Goal: Transaction & Acquisition: Purchase product/service

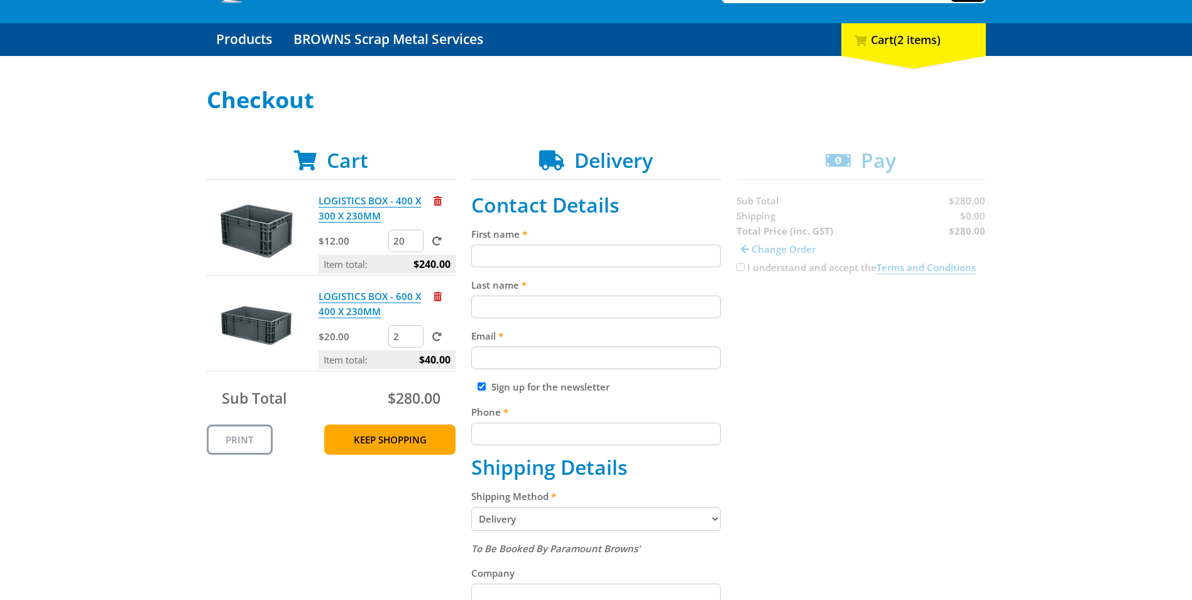
scroll to position [126, 0]
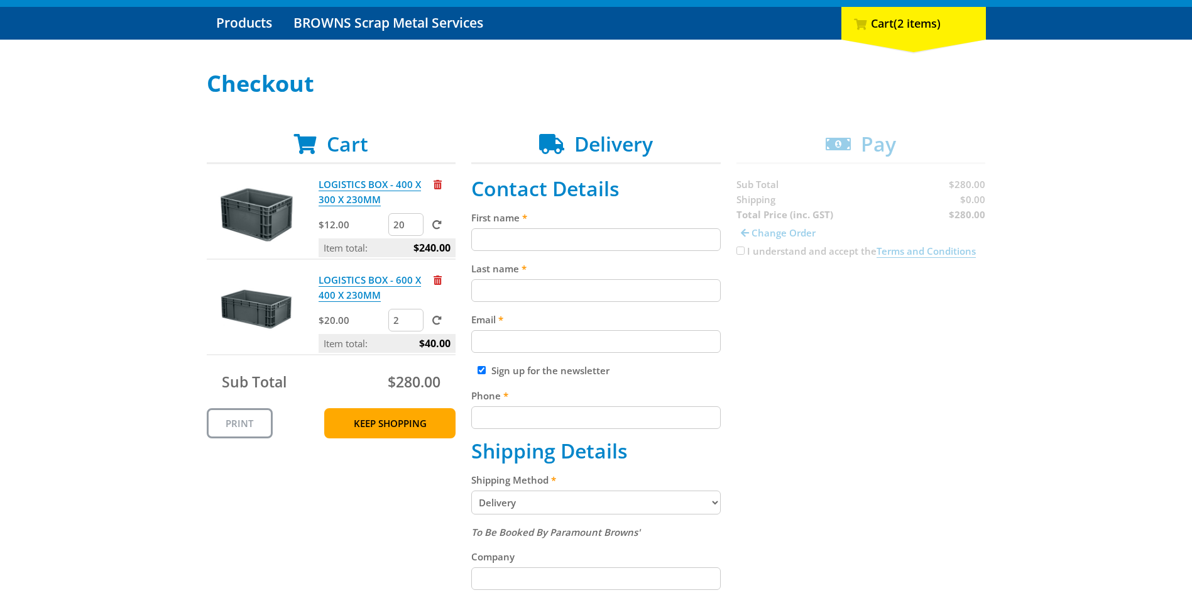
click at [497, 234] on input "First name" at bounding box center [596, 239] width 250 height 23
type input "[PERSON_NAME]"
type input "[EMAIL_ADDRESS][DOMAIN_NAME]"
type input "82319812"
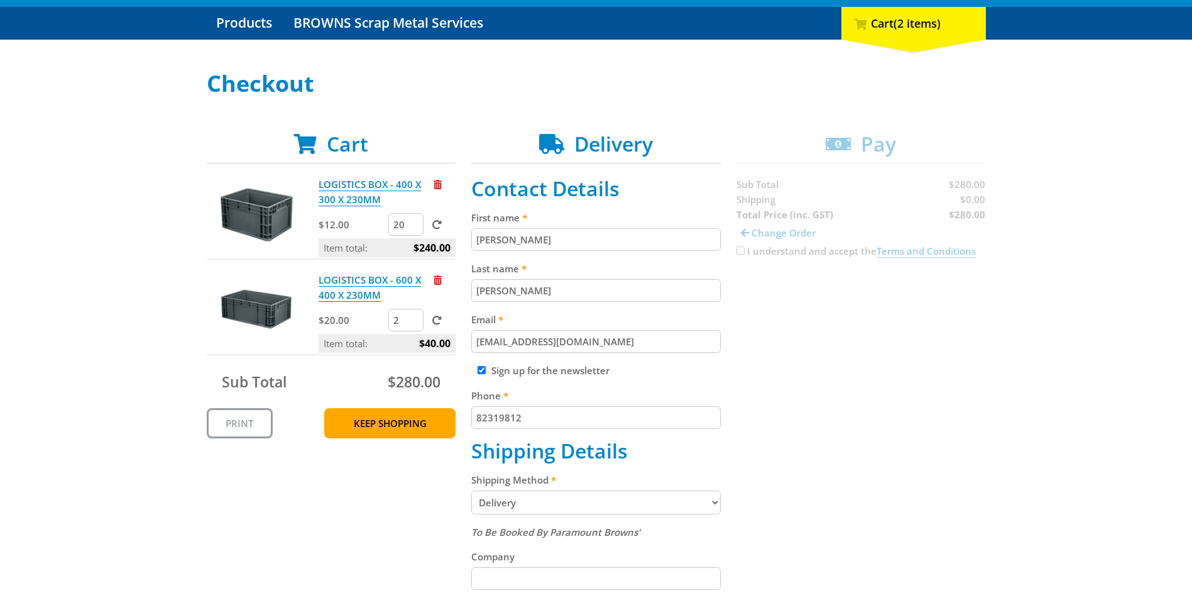
click at [852, 350] on div "Cart LOGISTICS BOX - 400 X 300 X 230MM $12.00 20 Item total: $240.00 LOGISTICS …" at bounding box center [596, 534] width 779 height 804
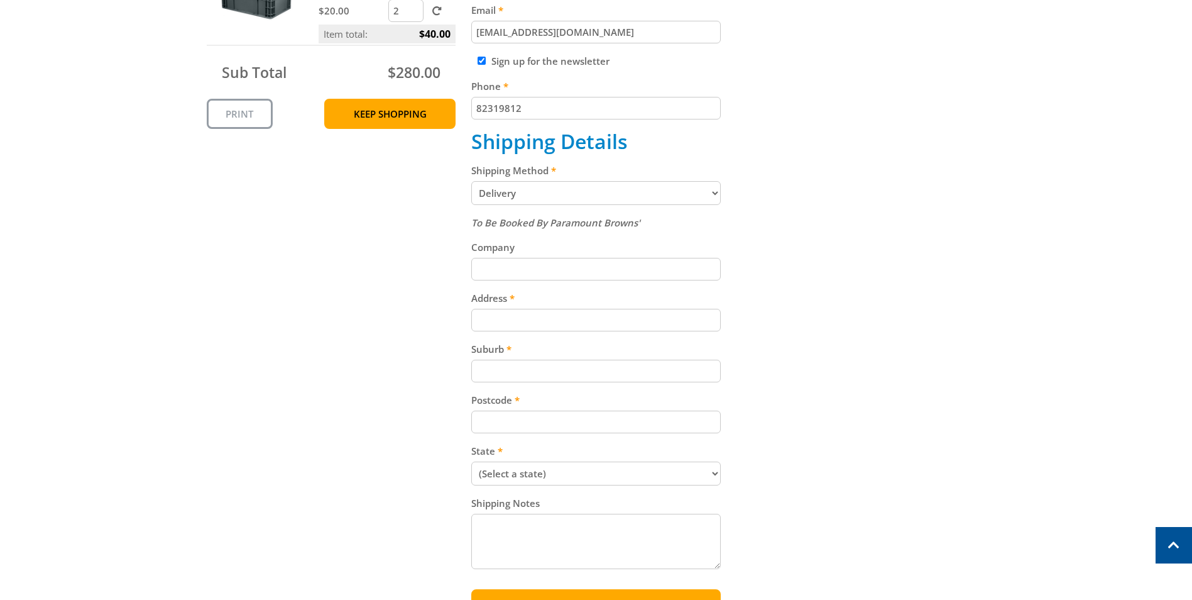
scroll to position [440, 0]
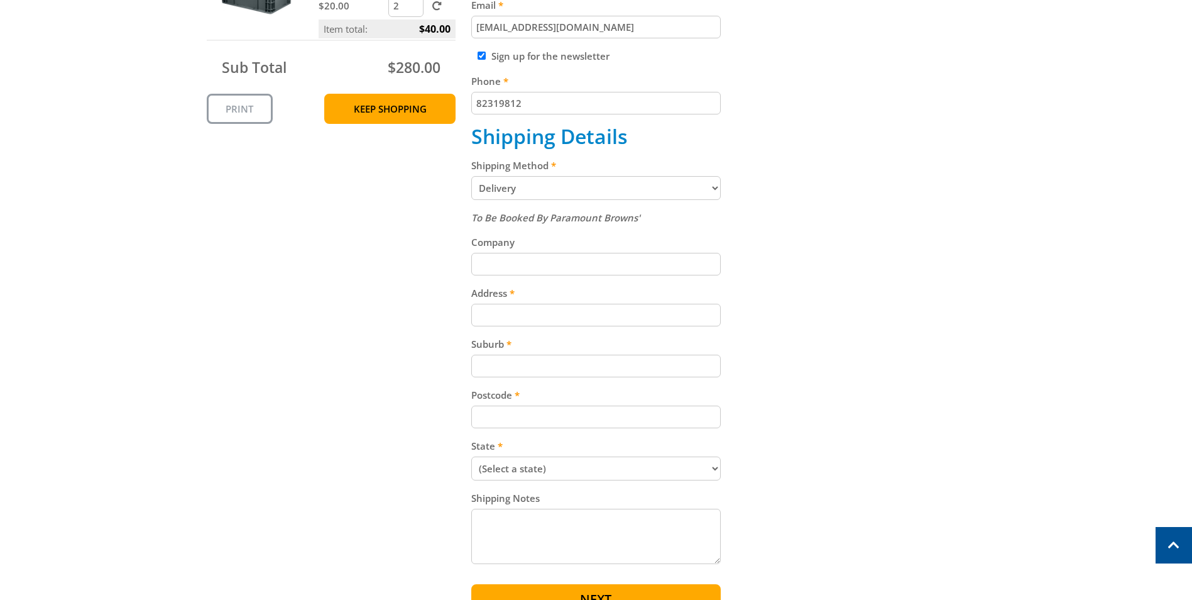
click at [490, 266] on input "Company" at bounding box center [596, 264] width 250 height 23
type input "Legacy SA"
type input "2122474850"
click at [566, 316] on input "Address" at bounding box center [596, 315] width 250 height 23
type input "[STREET_ADDRESS]"
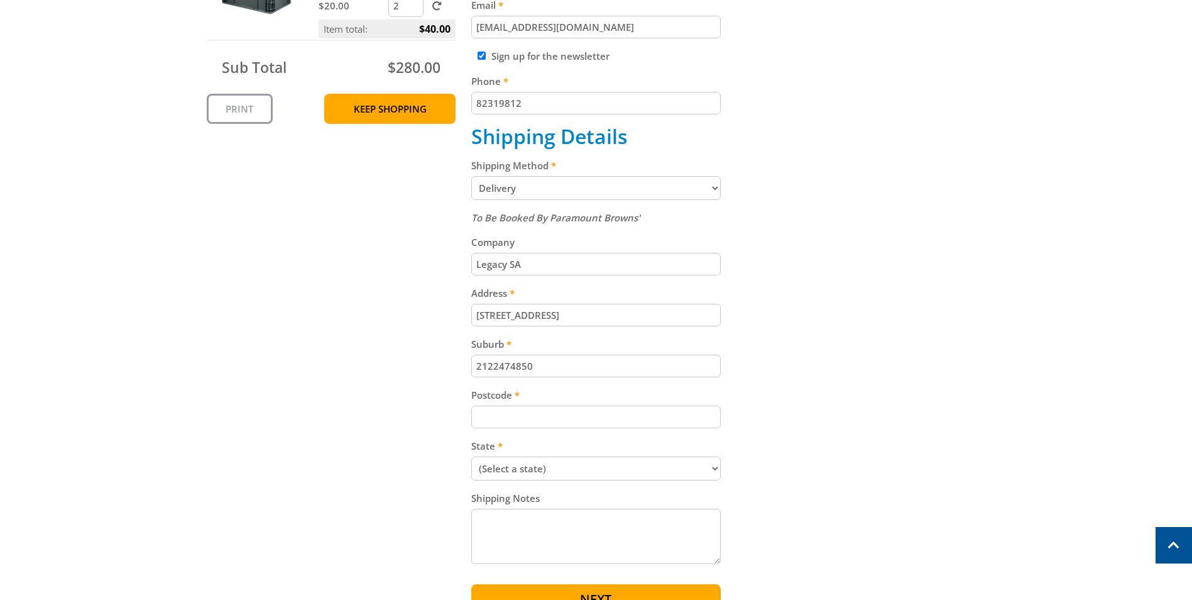
drag, startPoint x: 542, startPoint y: 361, endPoint x: 435, endPoint y: 361, distance: 106.9
click at [435, 361] on div "Cart LOGISTICS BOX - 400 X 300 X 230MM $12.00 20 Item total: $240.00 LOGISTICS …" at bounding box center [596, 220] width 779 height 804
type input "[GEOGRAPHIC_DATA]"
click at [804, 336] on div "Cart LOGISTICS BOX - 400 X 300 X 230MM $12.00 20 Item total: $240.00 LOGISTICS …" at bounding box center [596, 220] width 779 height 804
click at [574, 419] on input "Postcode" at bounding box center [596, 416] width 250 height 23
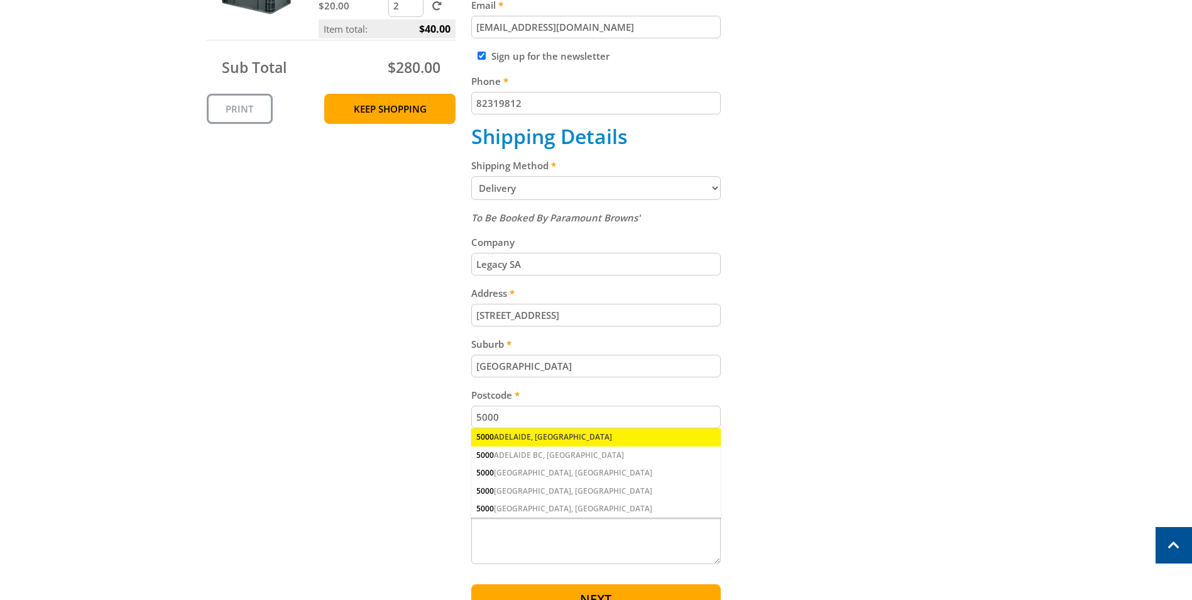
type input "5000"
click at [548, 431] on div "5000 ADELAIDE, [GEOGRAPHIC_DATA]" at bounding box center [596, 437] width 250 height 18
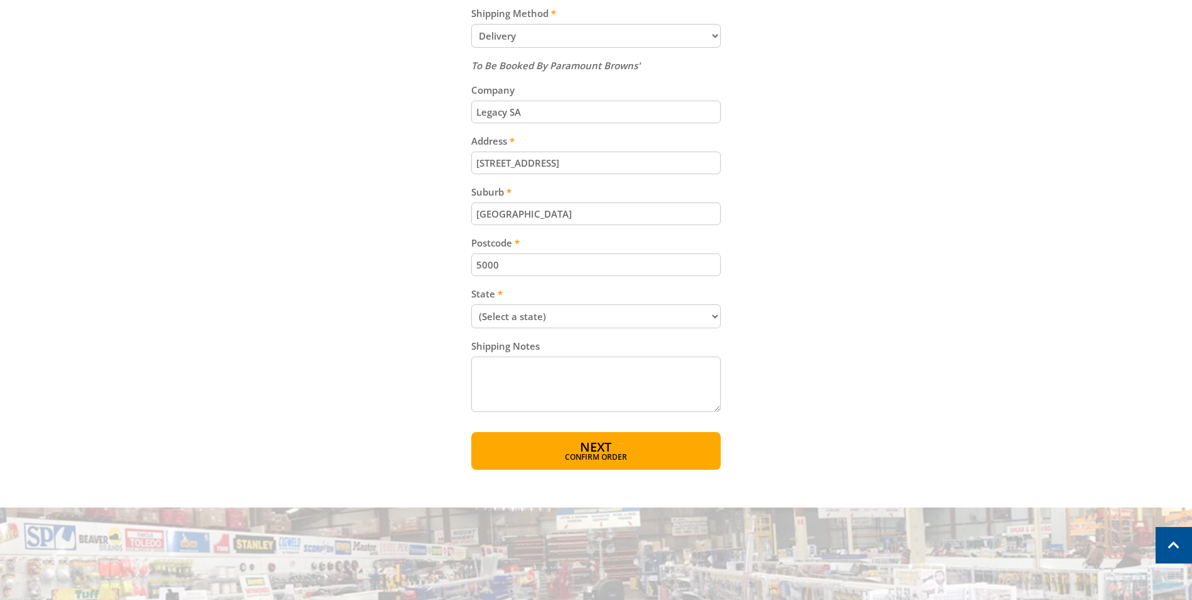
scroll to position [629, 0]
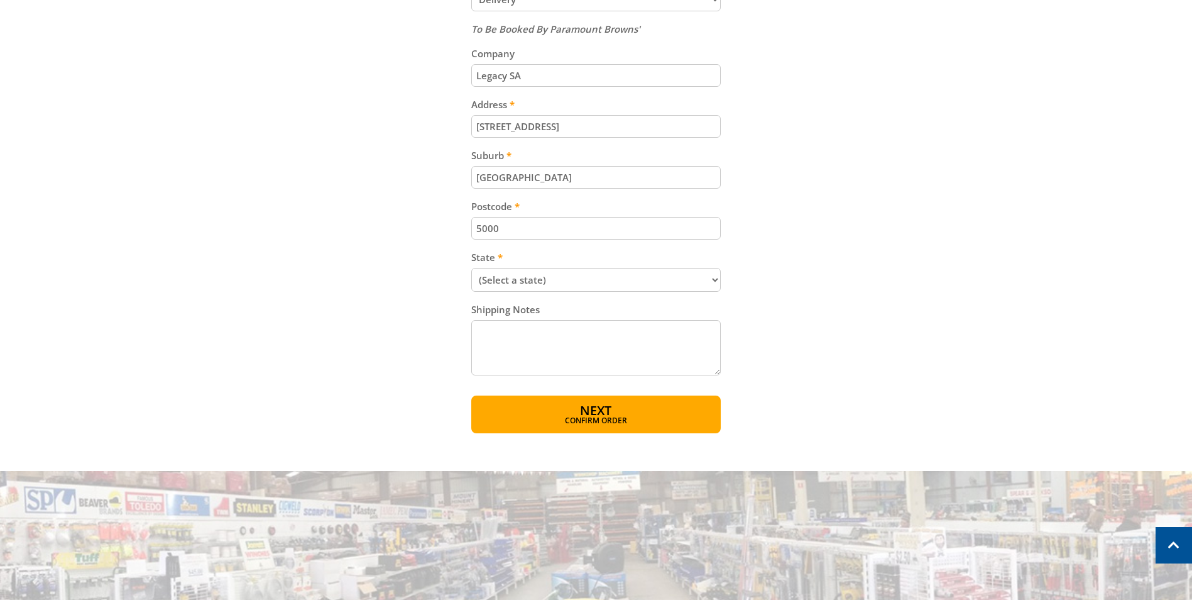
click at [616, 284] on select "(Select a state) [GEOGRAPHIC_DATA] [GEOGRAPHIC_DATA] [GEOGRAPHIC_DATA] [GEOGRAP…" at bounding box center [596, 280] width 250 height 24
select select "SA"
click at [471, 268] on select "(Select a state) [GEOGRAPHIC_DATA] [GEOGRAPHIC_DATA] [GEOGRAPHIC_DATA] [GEOGRAP…" at bounding box center [596, 280] width 250 height 24
click at [520, 326] on textarea "Shipping Notes" at bounding box center [596, 347] width 250 height 55
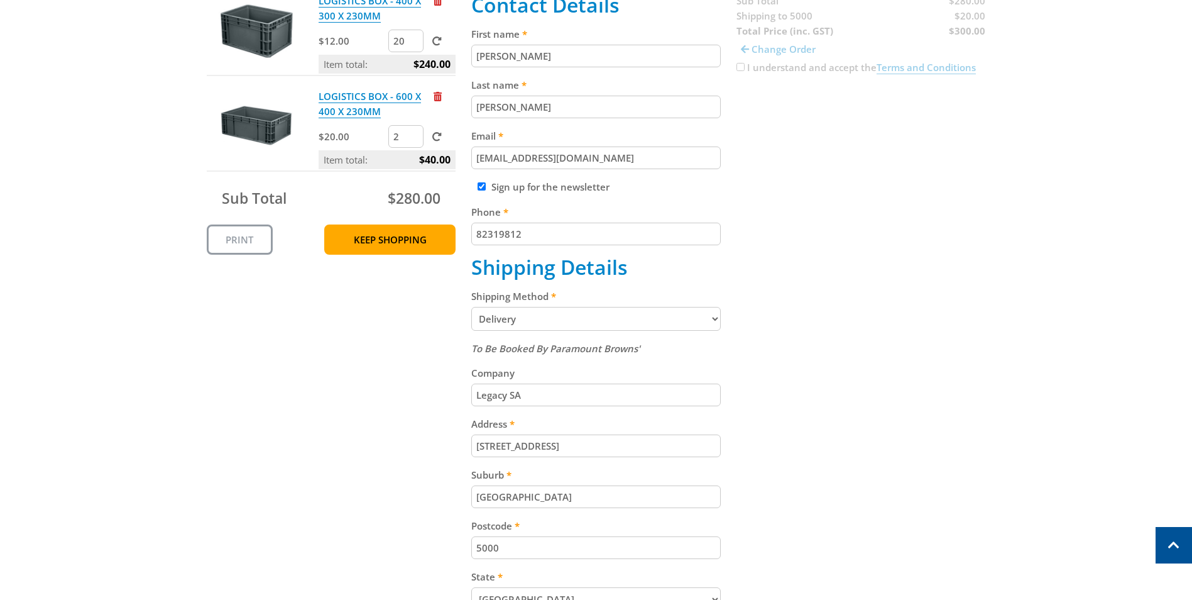
scroll to position [126, 0]
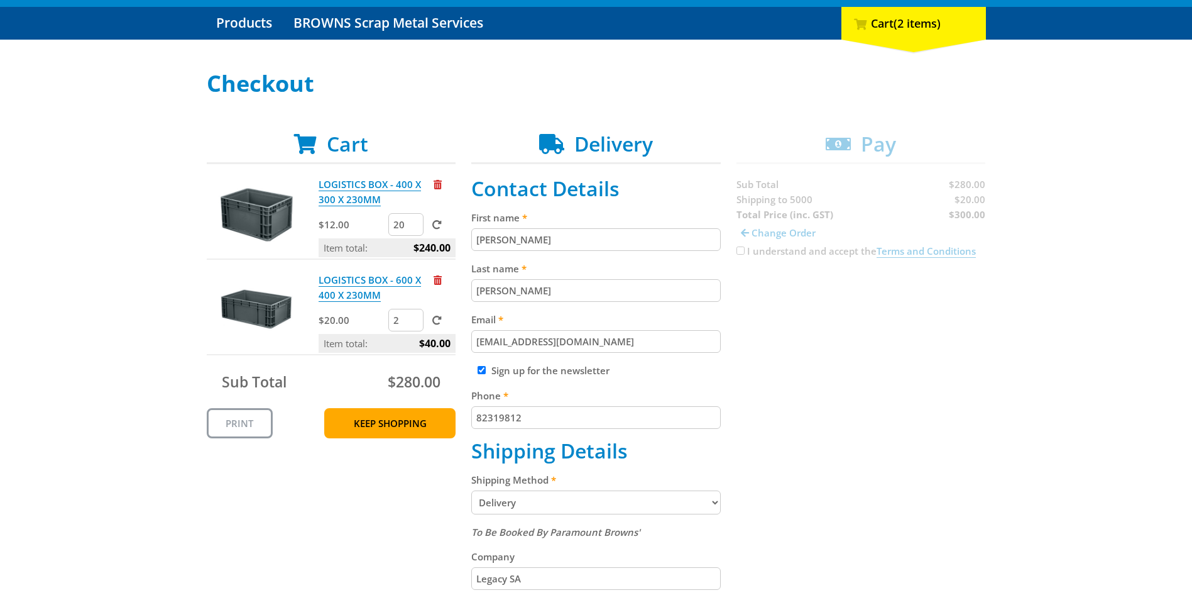
type textarea "Legacy is within the [GEOGRAPHIC_DATA]. Drive up to the boom gate off [GEOGRAPH…"
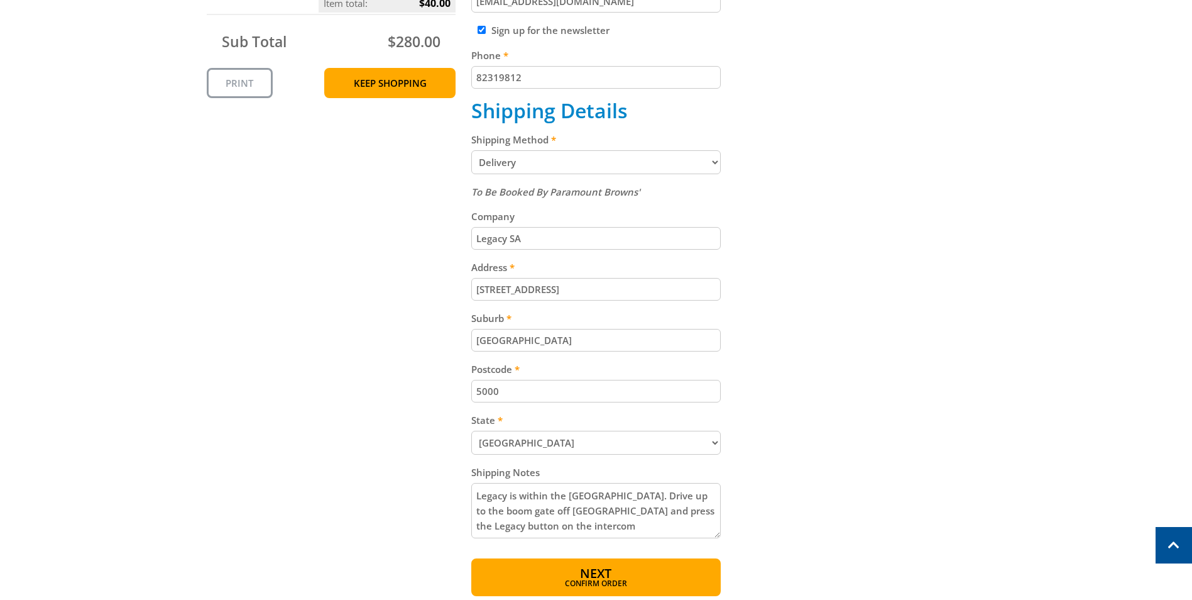
scroll to position [503, 0]
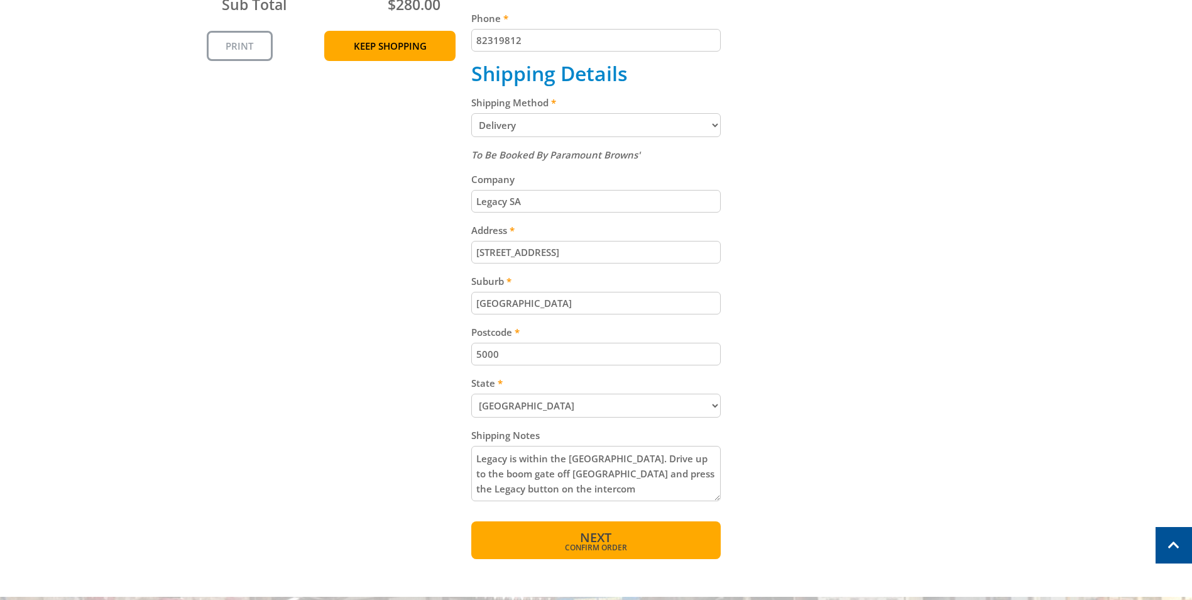
click at [591, 541] on span "Next" at bounding box center [595, 537] width 31 height 17
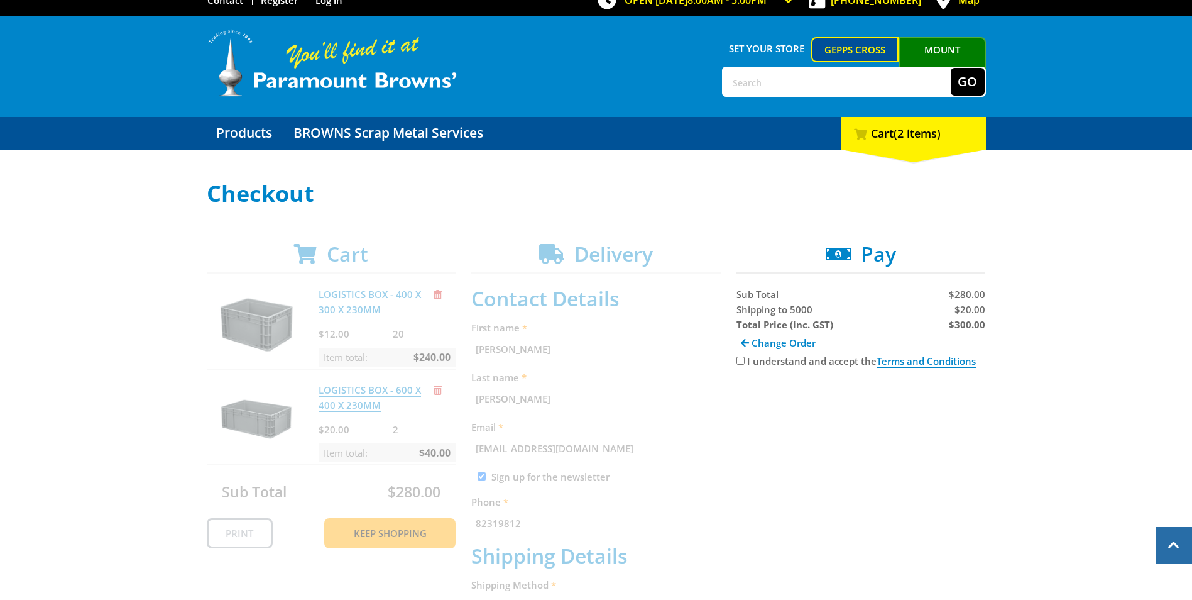
scroll to position [6, 0]
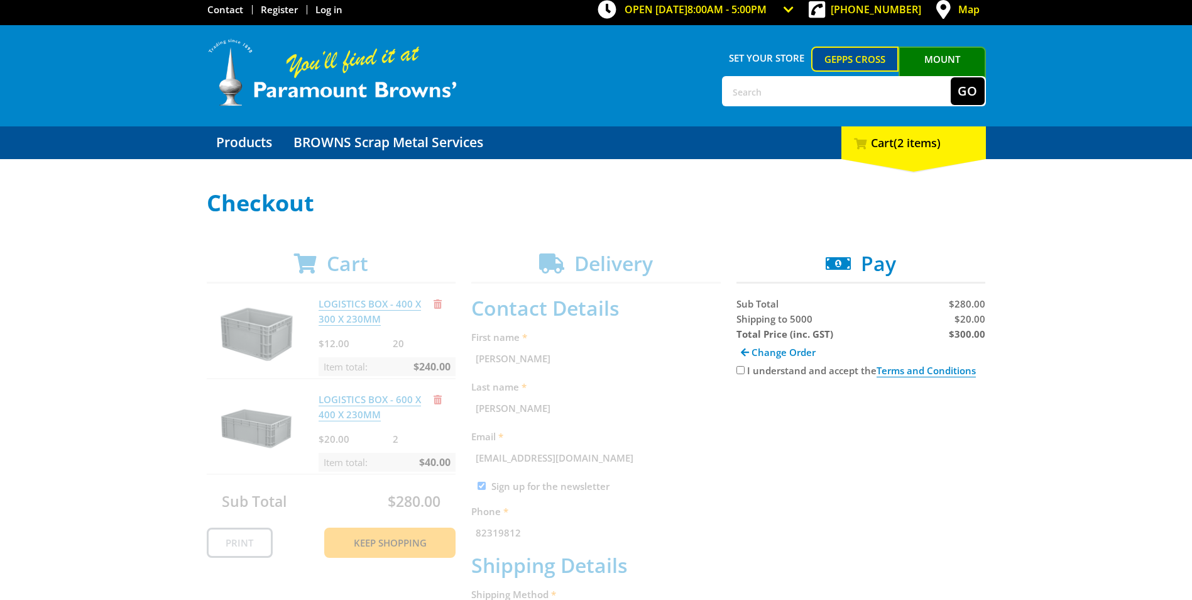
click at [739, 370] on input "I understand and accept the Terms and Conditions" at bounding box center [741, 370] width 8 height 8
checkbox input "true"
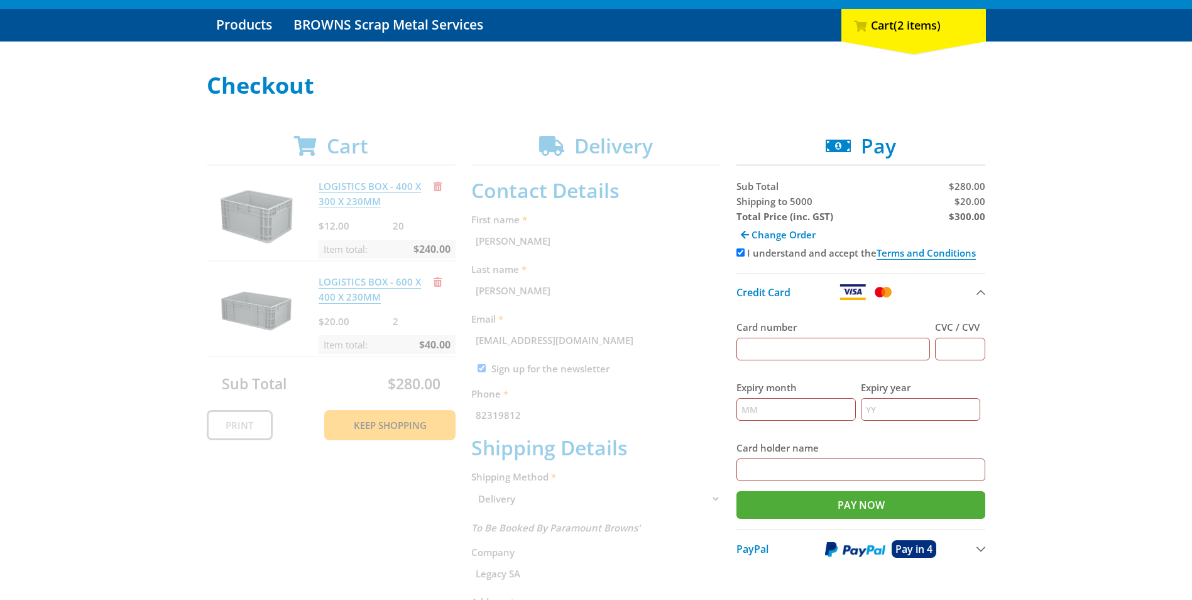
scroll to position [132, 0]
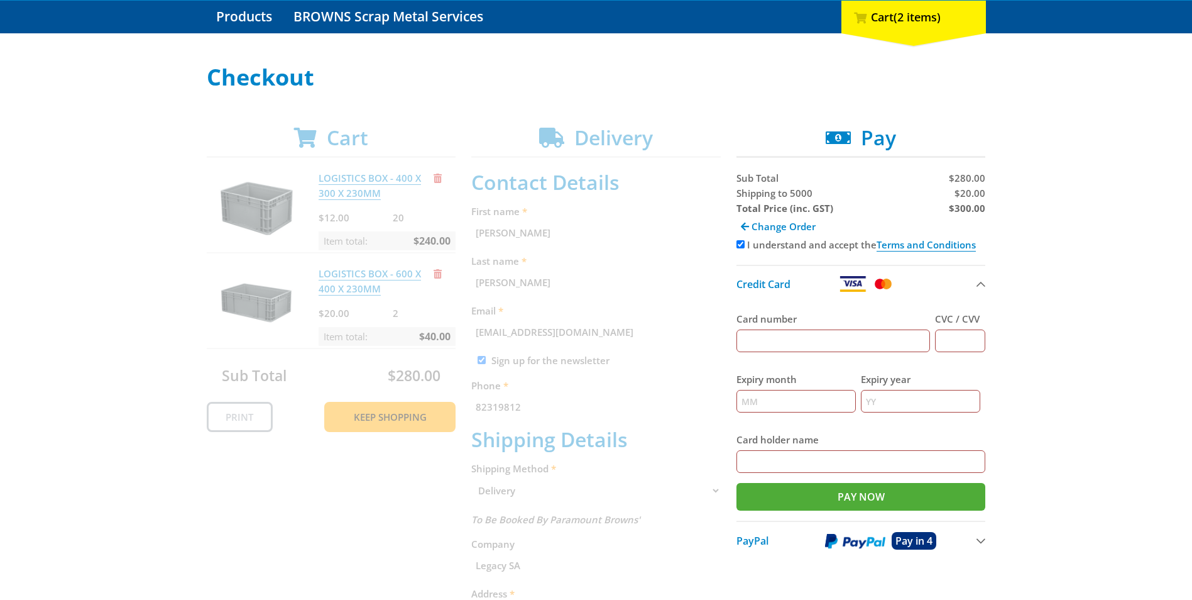
click at [758, 345] on input "Card number" at bounding box center [834, 340] width 194 height 23
type input "[CREDIT_CARD_NUMBER]"
type input "638"
type input "10"
type input "2029"
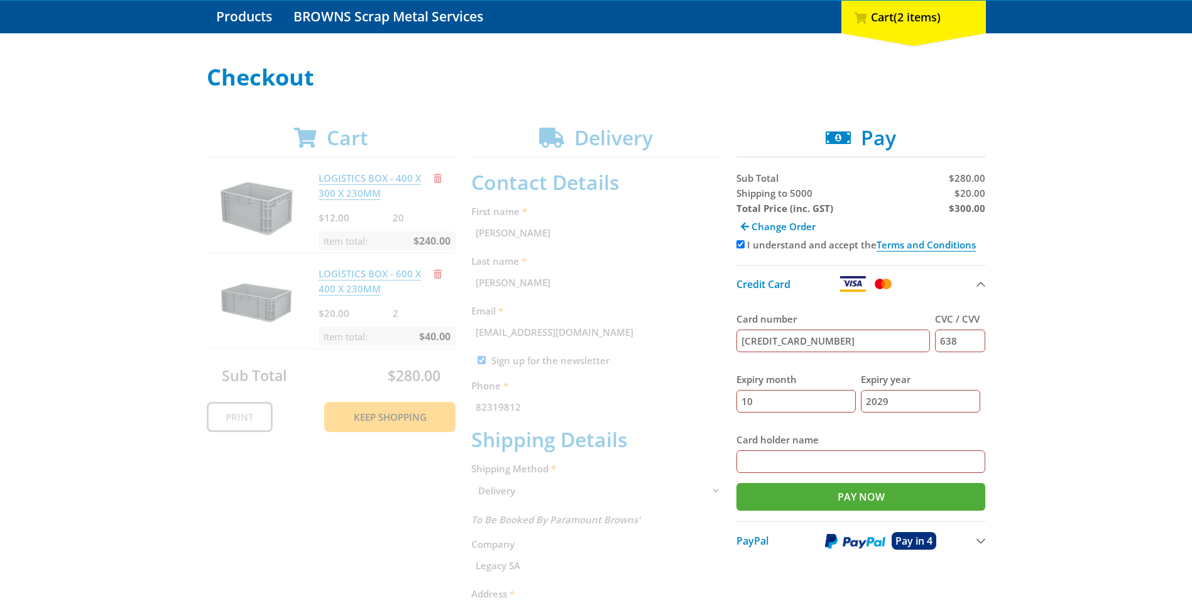
click at [778, 461] on input "Card holder name" at bounding box center [862, 461] width 250 height 23
type input "[PERSON_NAME]"
drag, startPoint x: 869, startPoint y: 503, endPoint x: 860, endPoint y: 507, distance: 9.9
click at [869, 503] on input "Pay Now" at bounding box center [862, 497] width 250 height 28
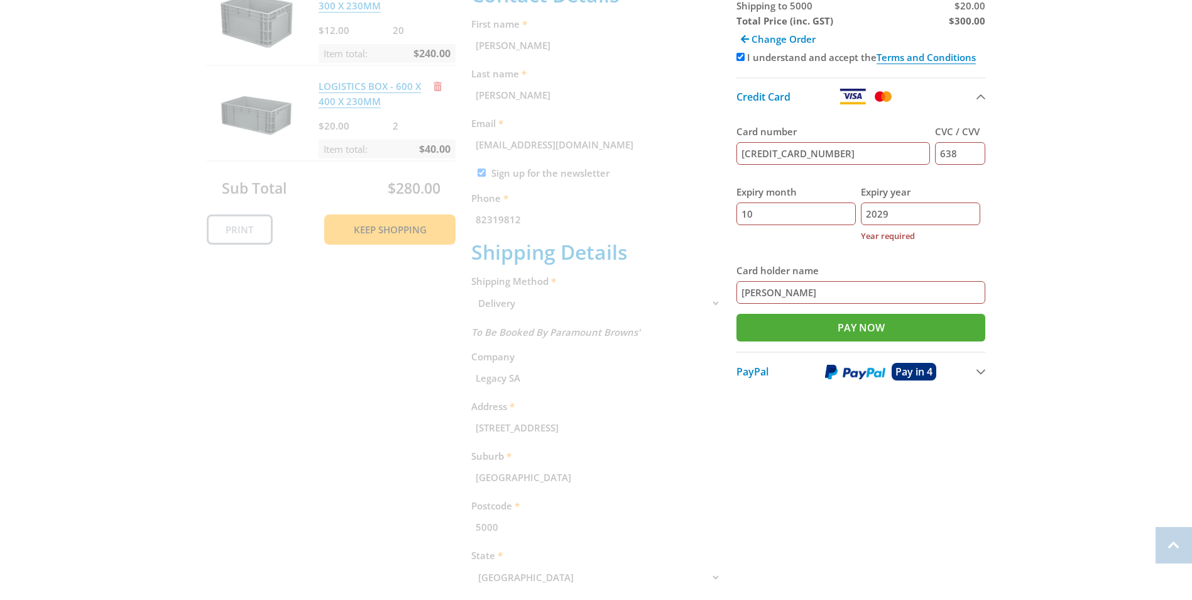
scroll to position [321, 0]
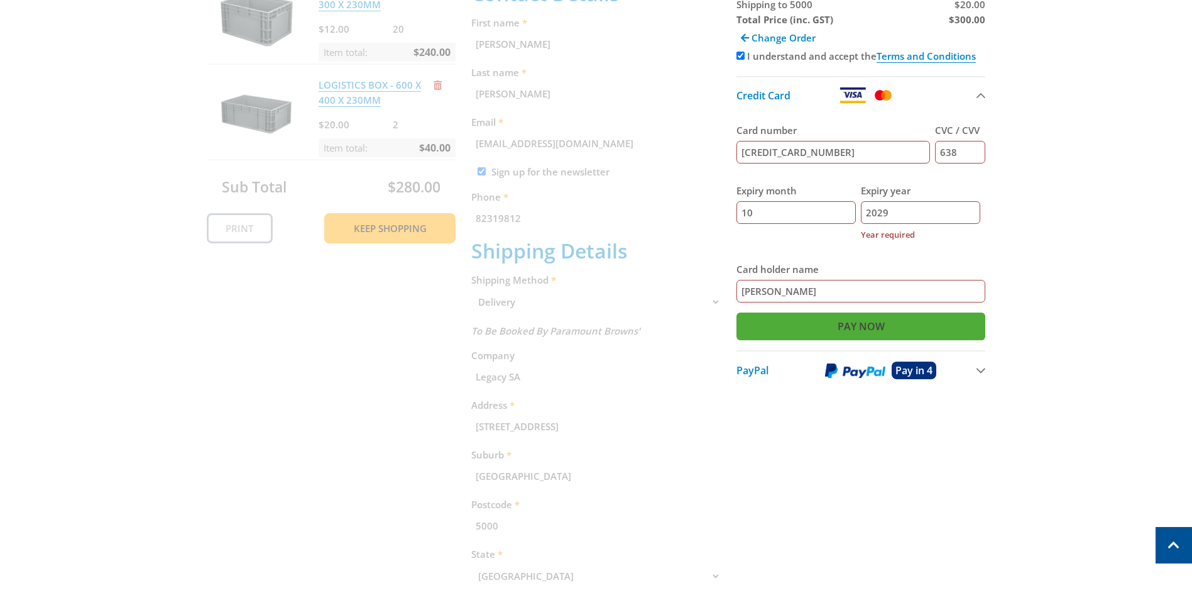
click at [886, 320] on input "Pay Now" at bounding box center [862, 326] width 250 height 28
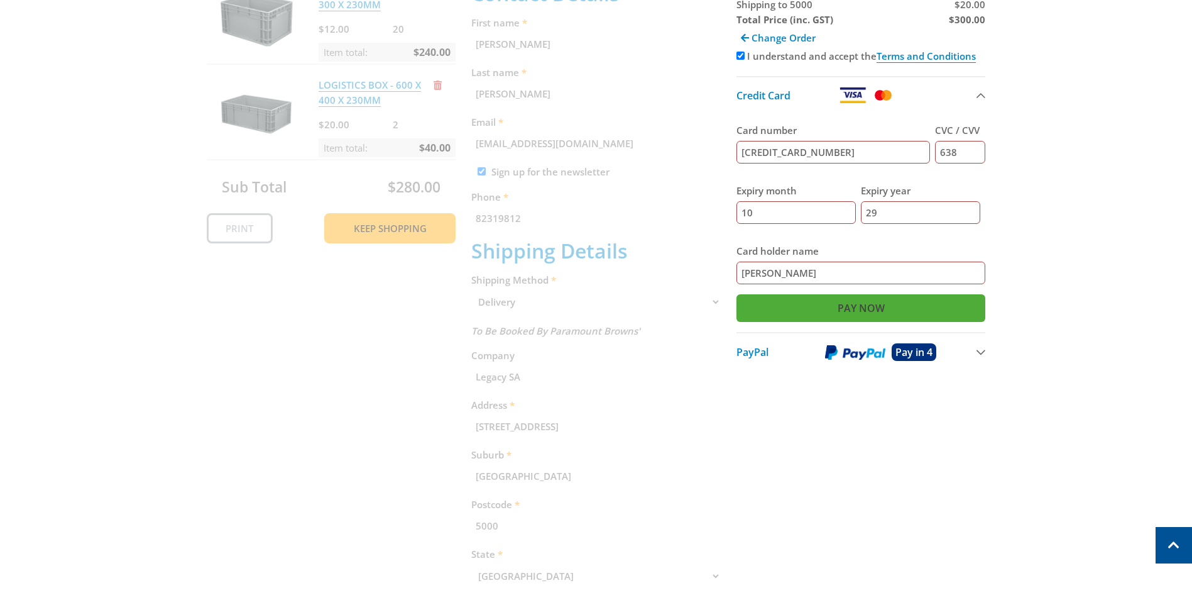
type input "29"
click at [886, 313] on input "Pay Now" at bounding box center [862, 308] width 250 height 28
type input "Paying..."
